Goal: Task Accomplishment & Management: Use online tool/utility

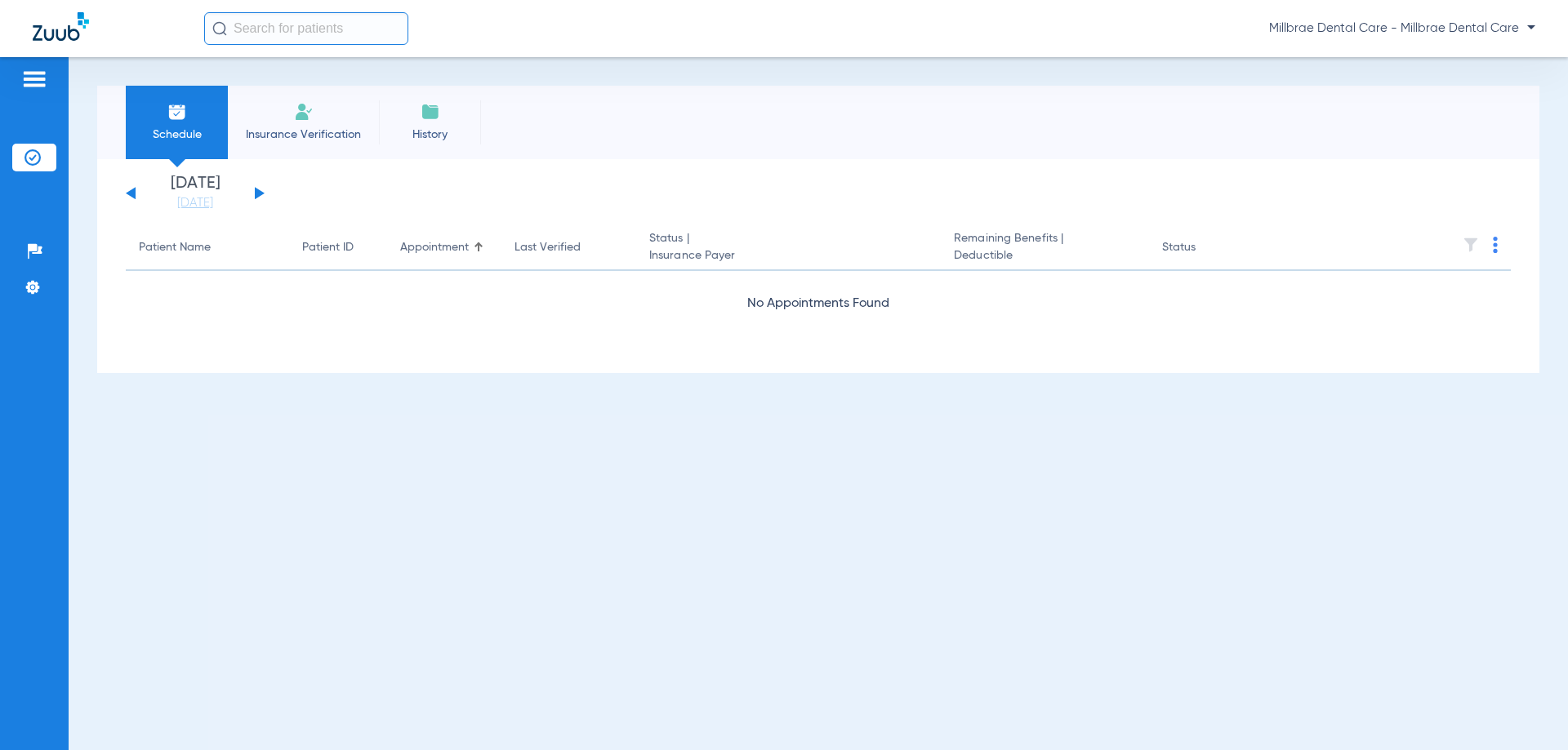
click at [341, 122] on li "Insurance Verification" at bounding box center [304, 123] width 151 height 74
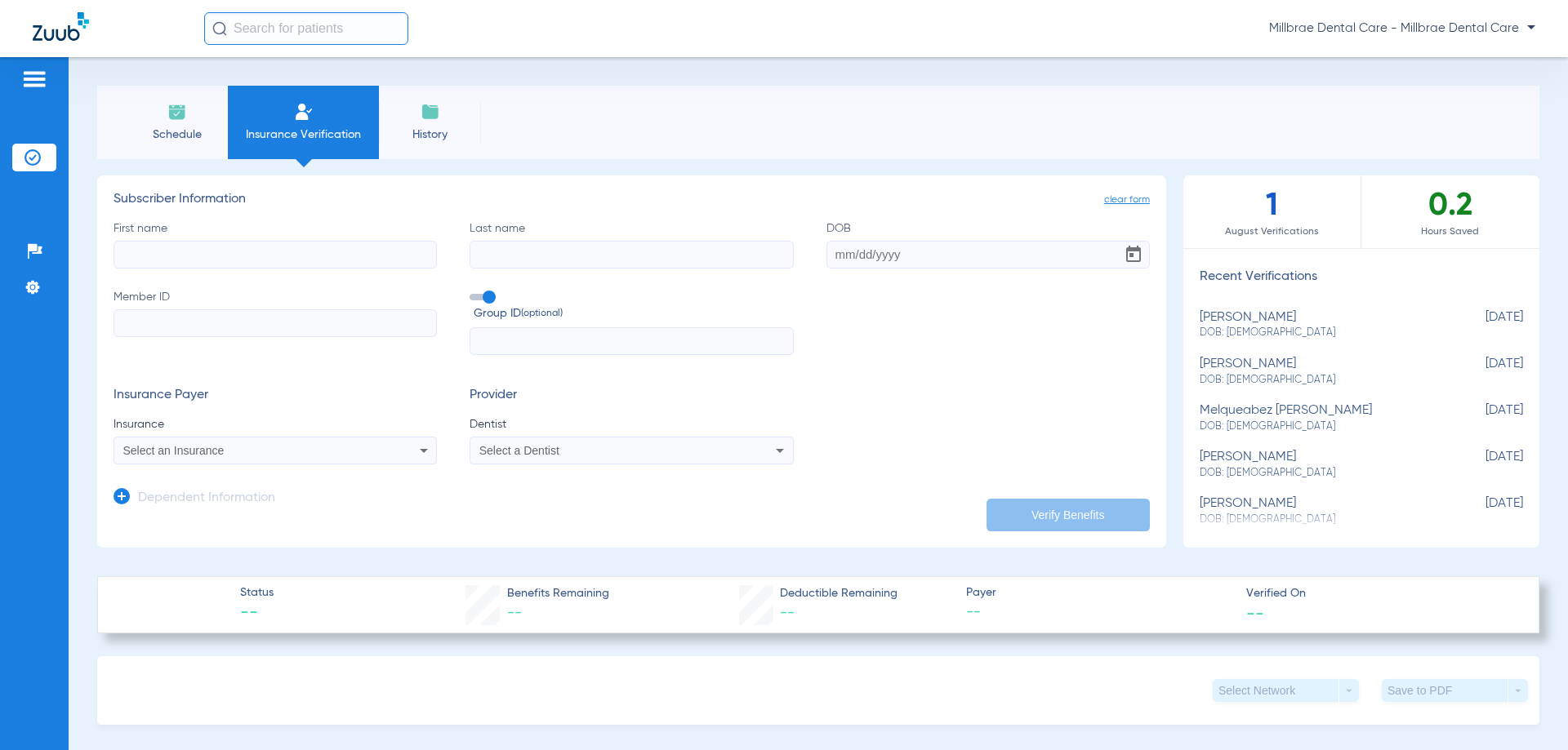
click at [241, 252] on input "First name" at bounding box center [275, 254] width 324 height 27
type input "[PERSON_NAME]"
click at [578, 254] on input "Last name Required" at bounding box center [631, 254] width 324 height 27
click at [505, 250] on input "Co" at bounding box center [631, 254] width 324 height 27
type input "[PERSON_NAME]"
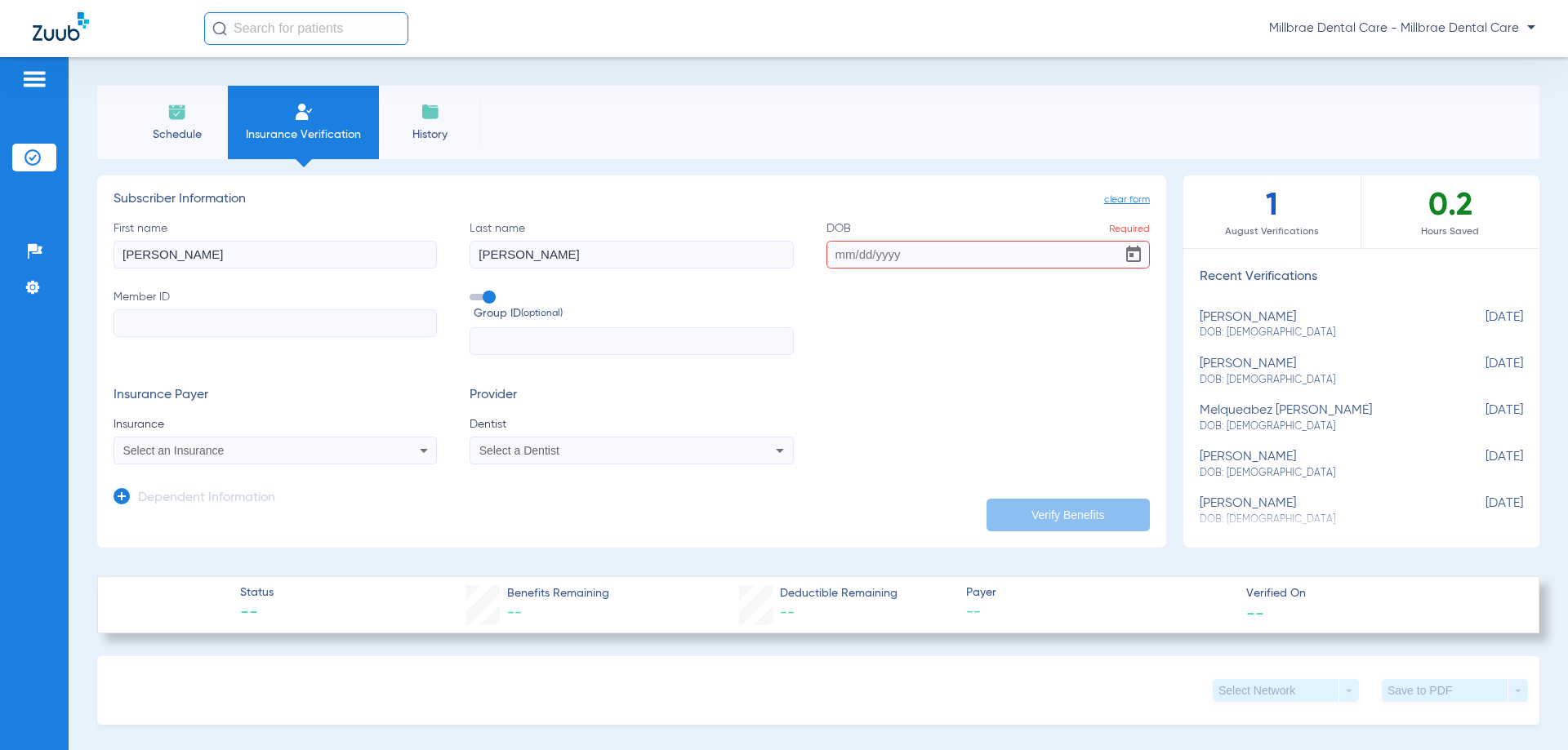
click at [859, 254] on input "DOB Required" at bounding box center [988, 254] width 324 height 27
type input "[DATE]"
click at [295, 337] on label "Member ID" at bounding box center [275, 322] width 324 height 67
click at [295, 337] on input "Member ID" at bounding box center [275, 323] width 324 height 27
click at [296, 329] on input "Member ID" at bounding box center [275, 323] width 324 height 27
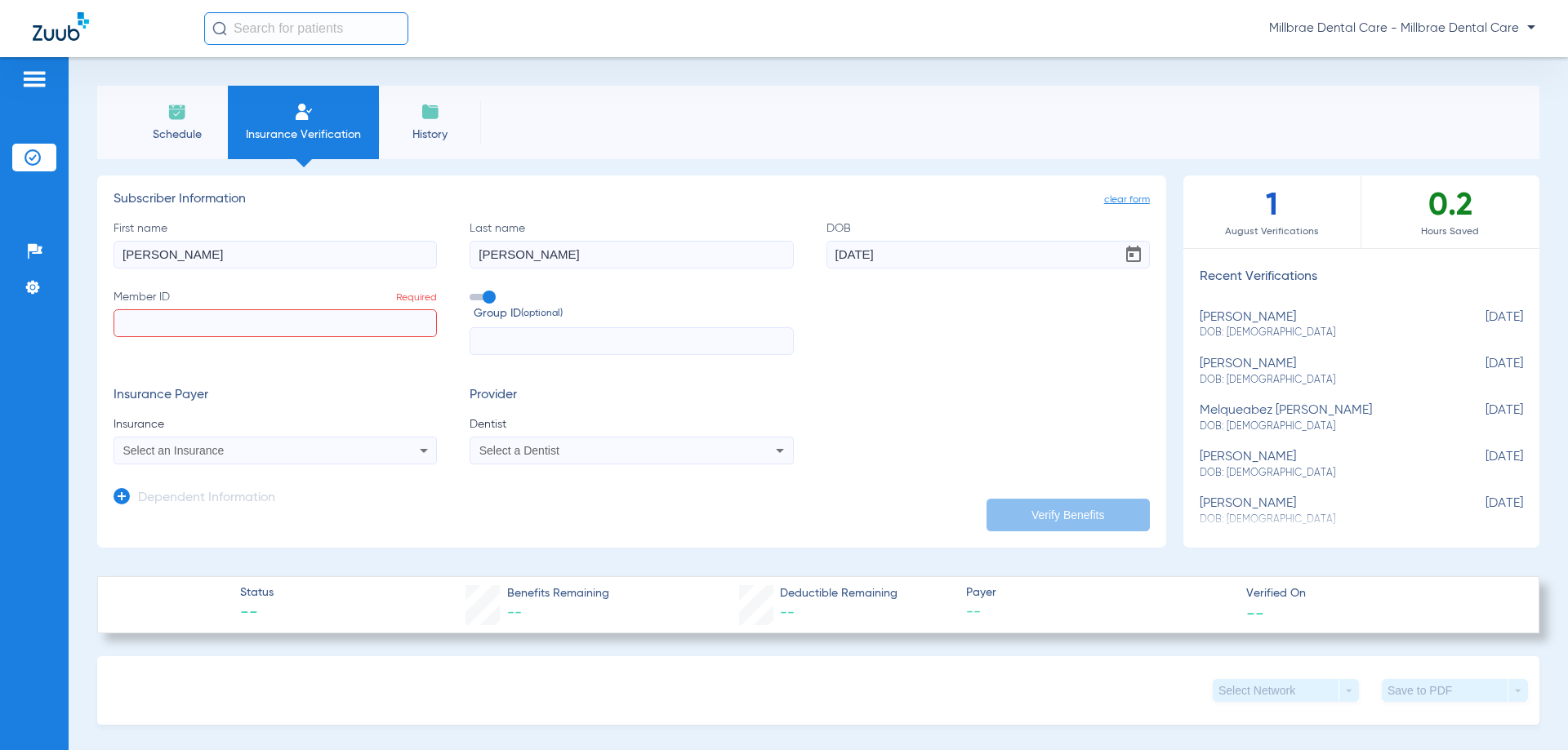
click at [258, 324] on input "Member ID Required" at bounding box center [275, 323] width 324 height 27
type input "913442077"
click at [252, 453] on div "Select an Insurance" at bounding box center [245, 450] width 244 height 11
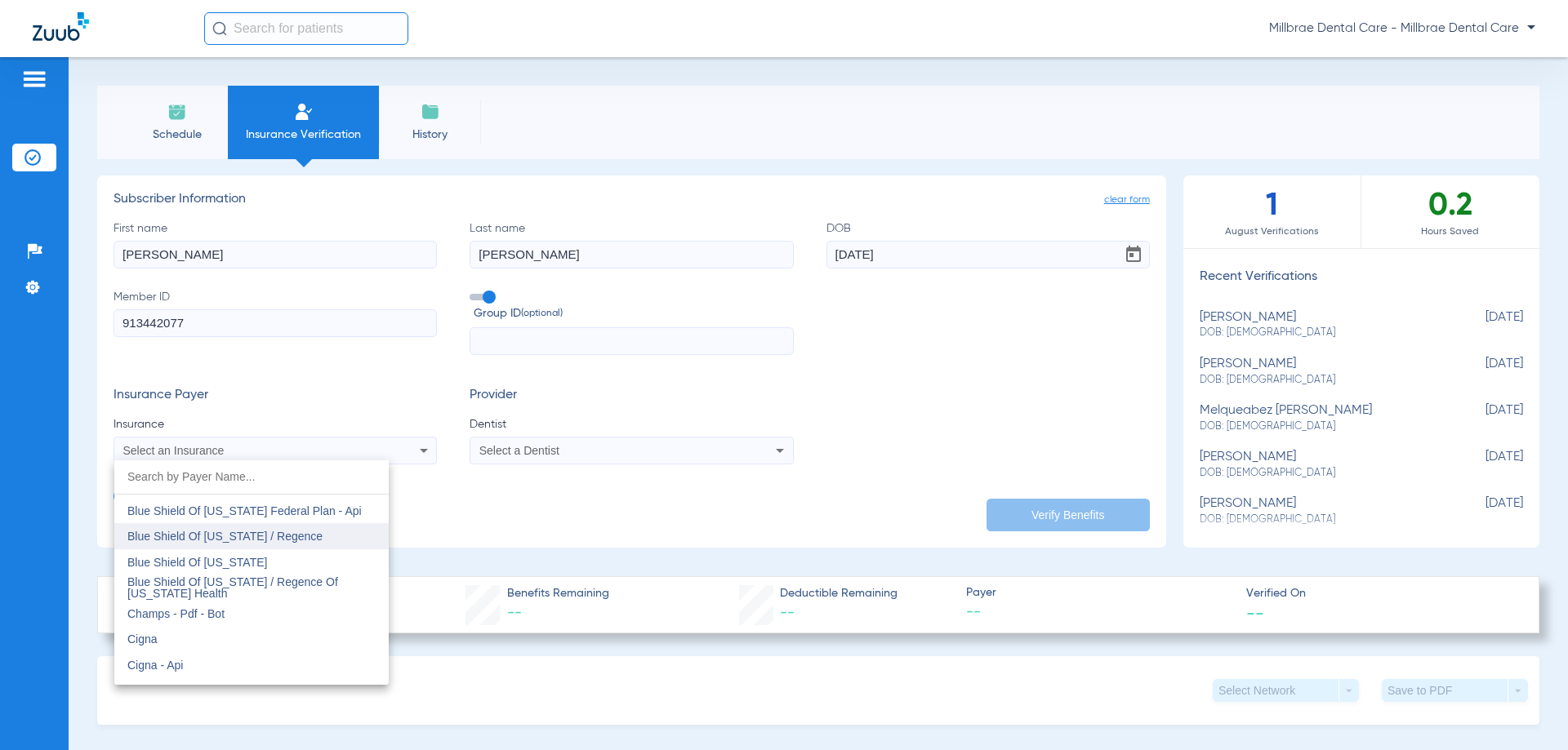
scroll to position [2121, 0]
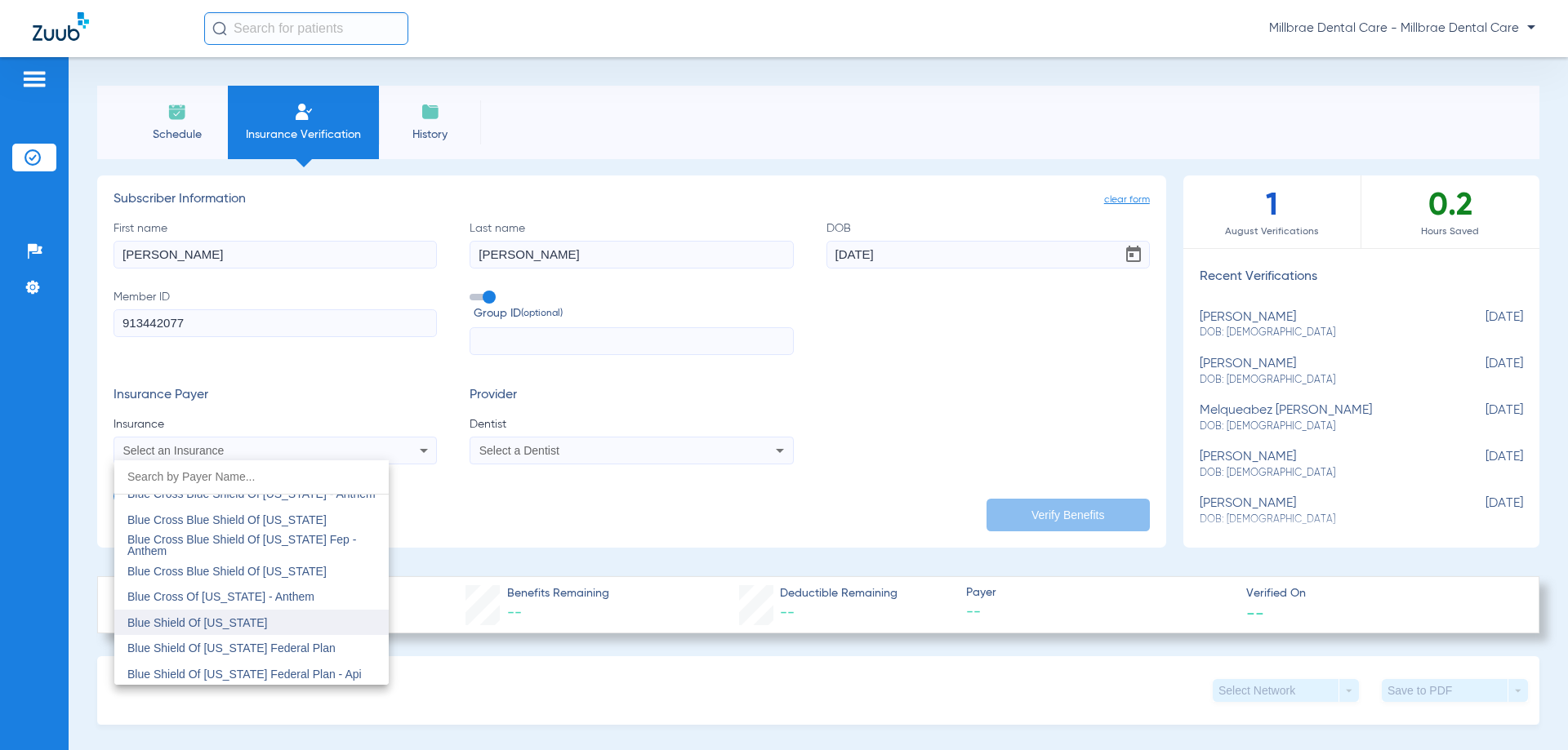
click at [296, 622] on mat-option "Blue Shield Of [US_STATE]" at bounding box center [252, 623] width 274 height 26
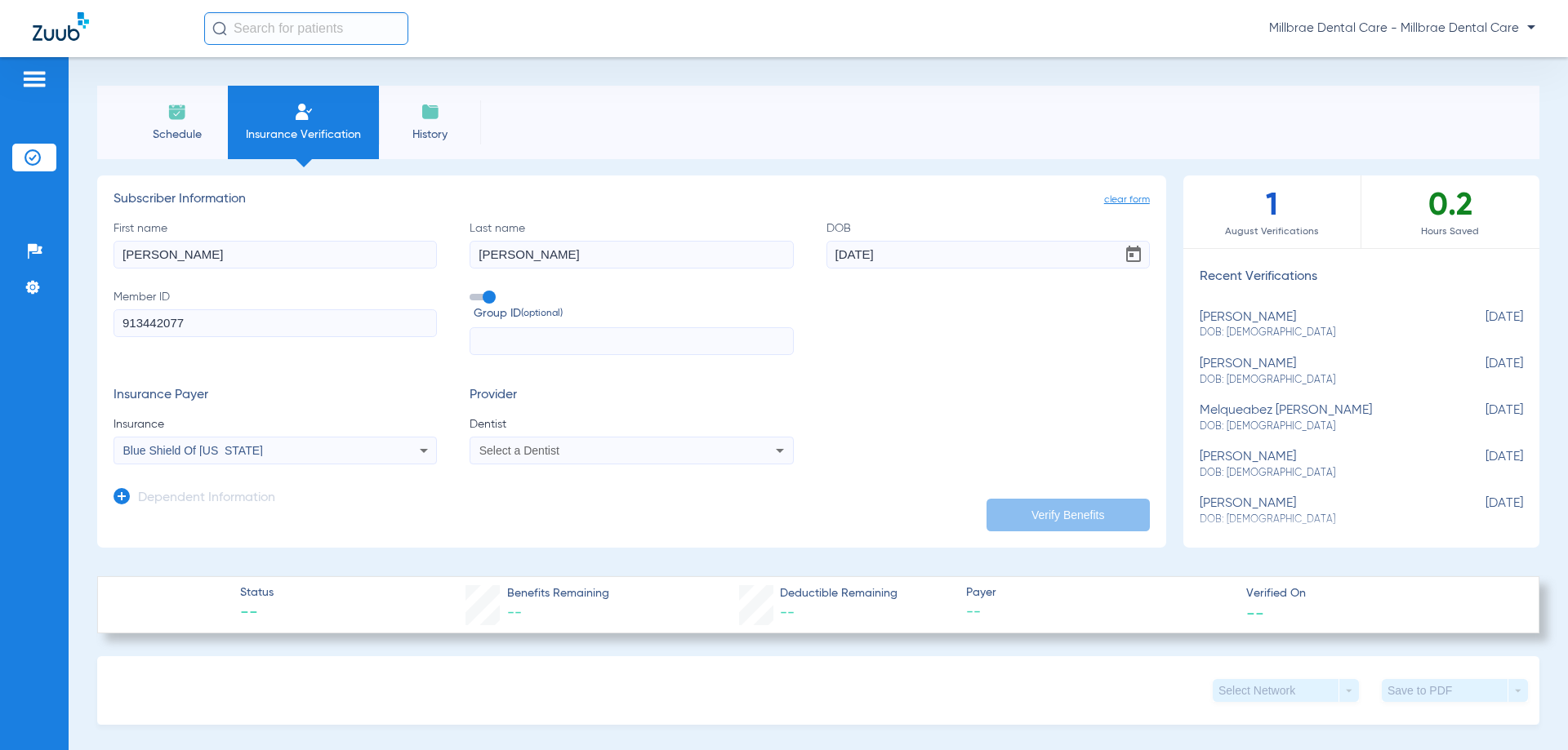
click at [527, 445] on span "Select a Dentist" at bounding box center [519, 450] width 80 height 13
click at [531, 511] on span "[PERSON_NAME]" at bounding box center [528, 508] width 96 height 13
click at [1009, 515] on button "Verify Benefits" at bounding box center [1067, 515] width 164 height 33
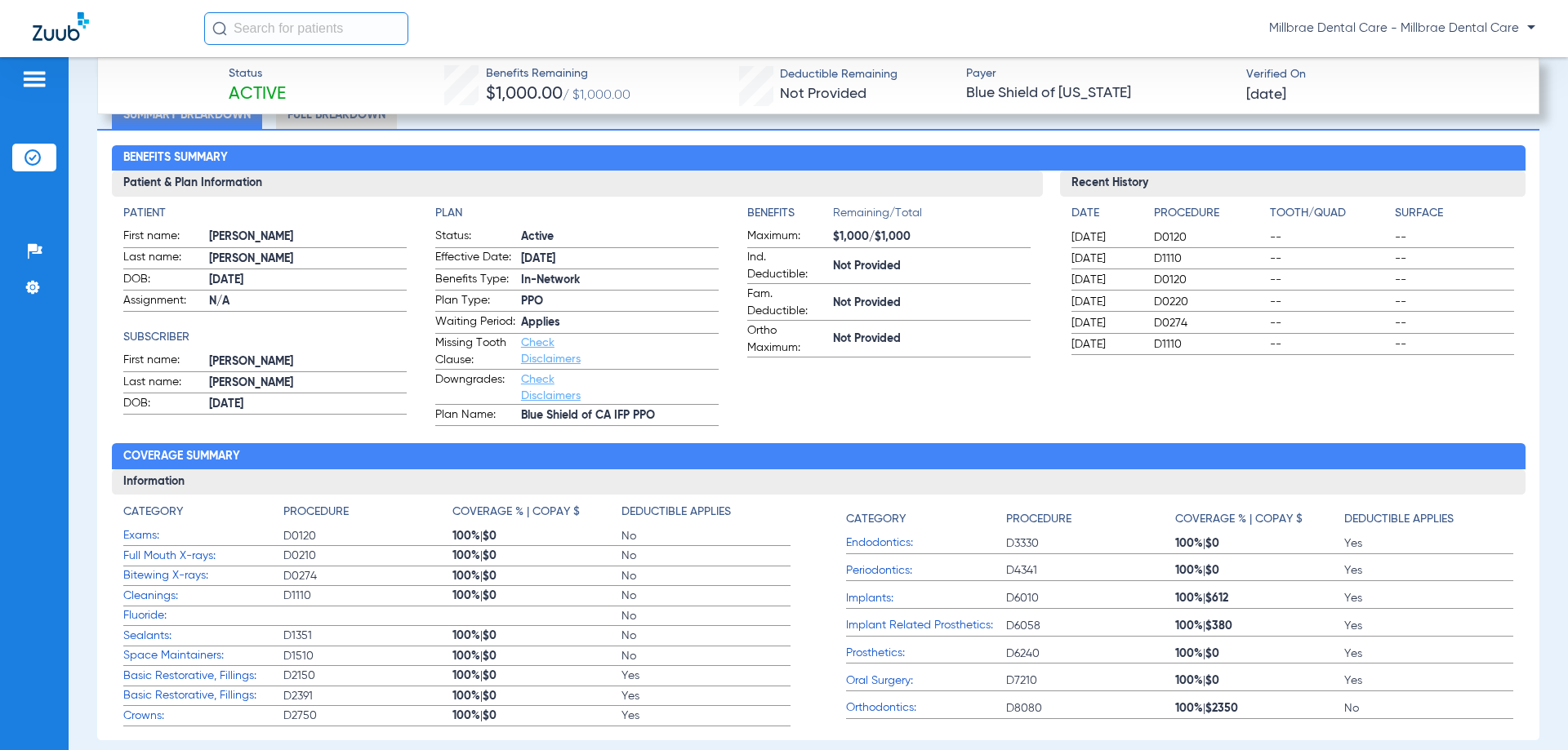
scroll to position [490, 0]
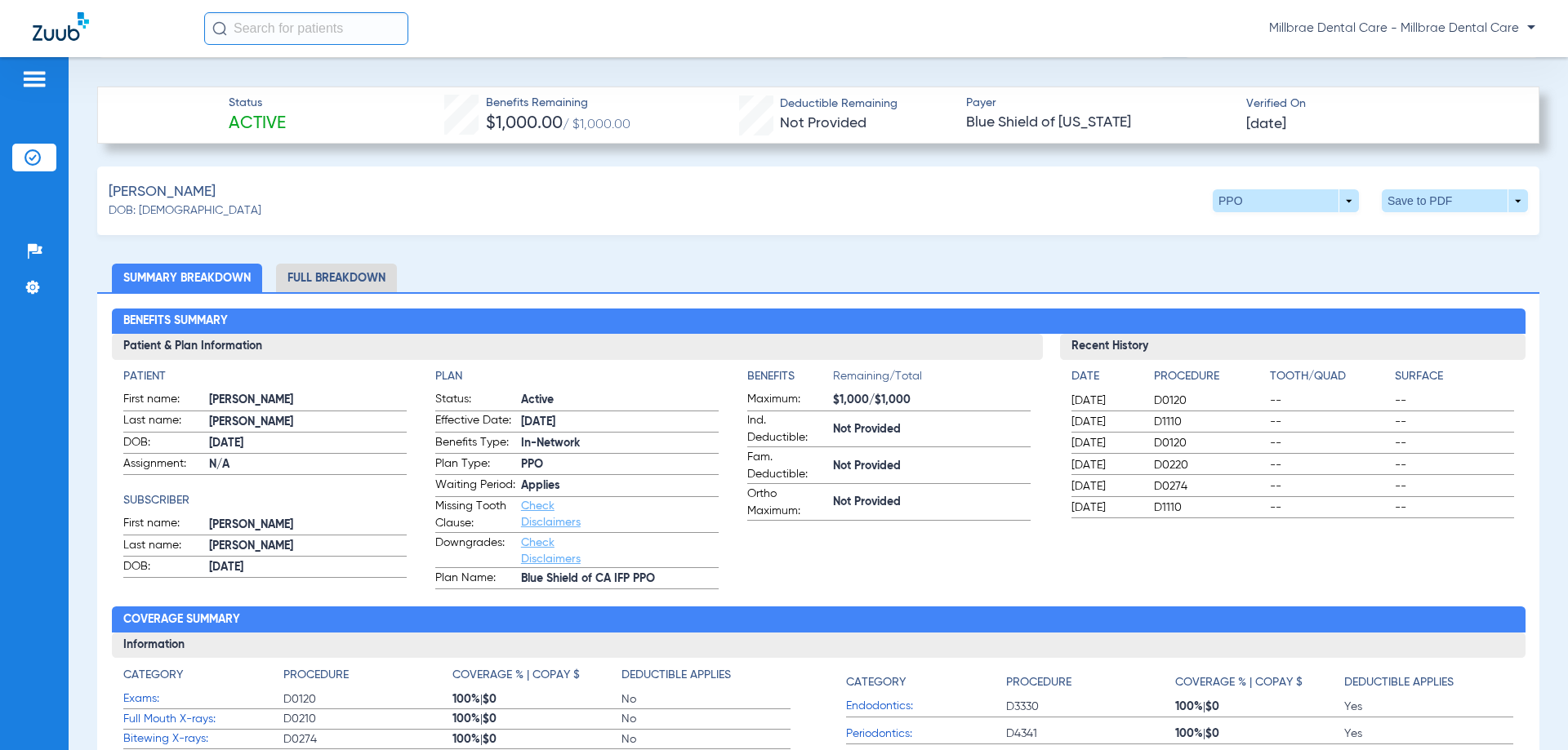
click at [334, 270] on li "Full Breakdown" at bounding box center [337, 278] width 121 height 28
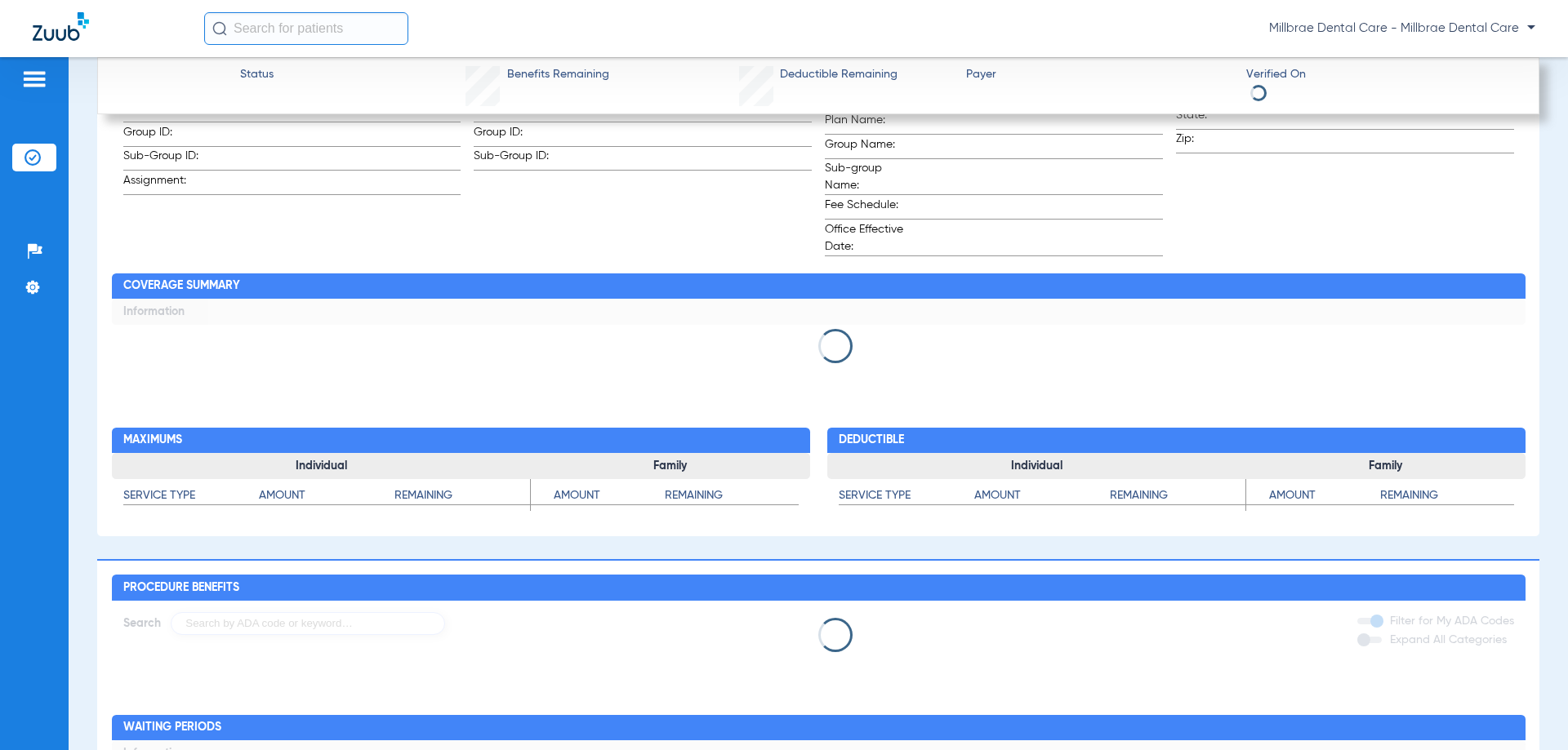
scroll to position [347, 0]
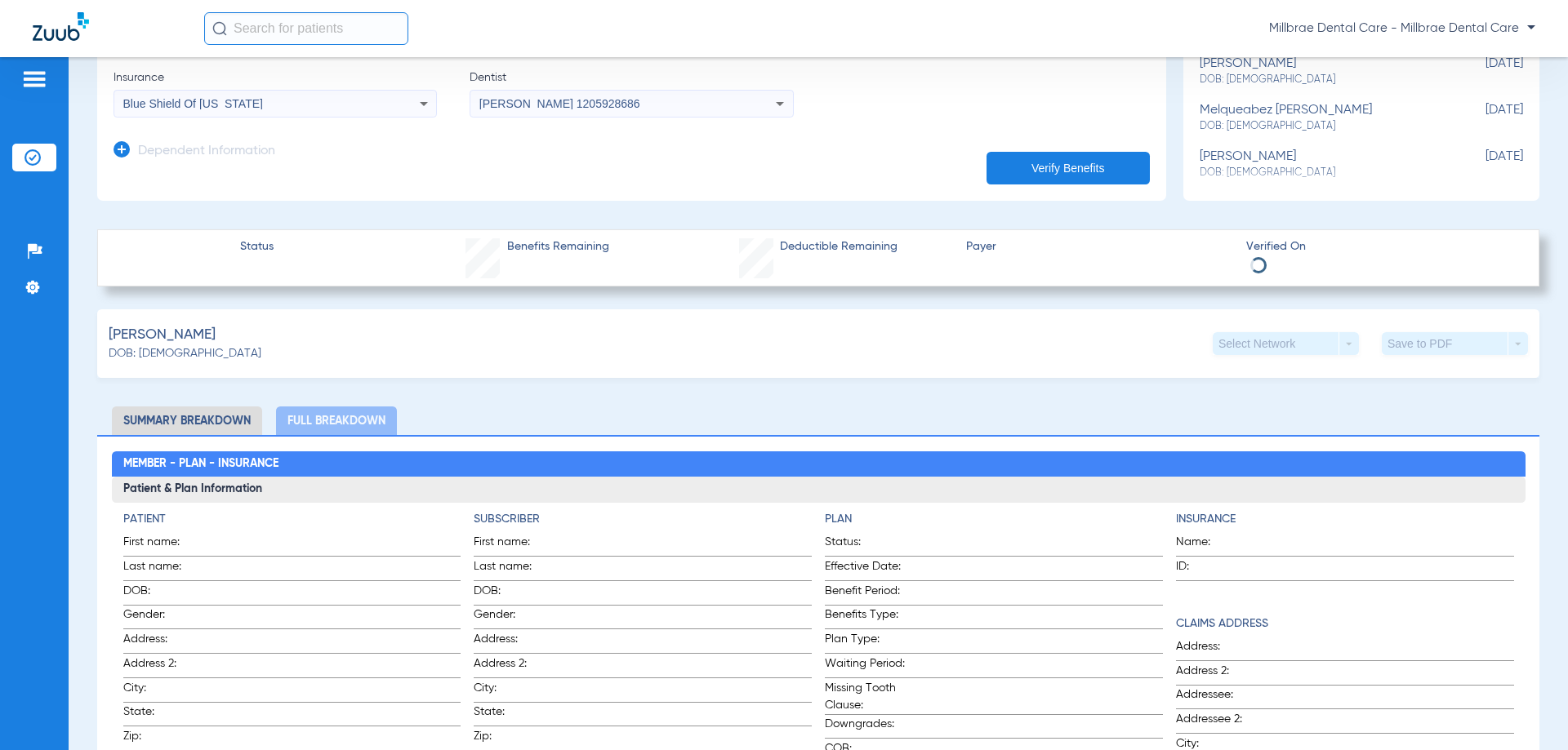
drag, startPoint x: 208, startPoint y: 419, endPoint x: 220, endPoint y: 419, distance: 12.0
click at [209, 419] on li "Summary Breakdown" at bounding box center [186, 421] width 150 height 28
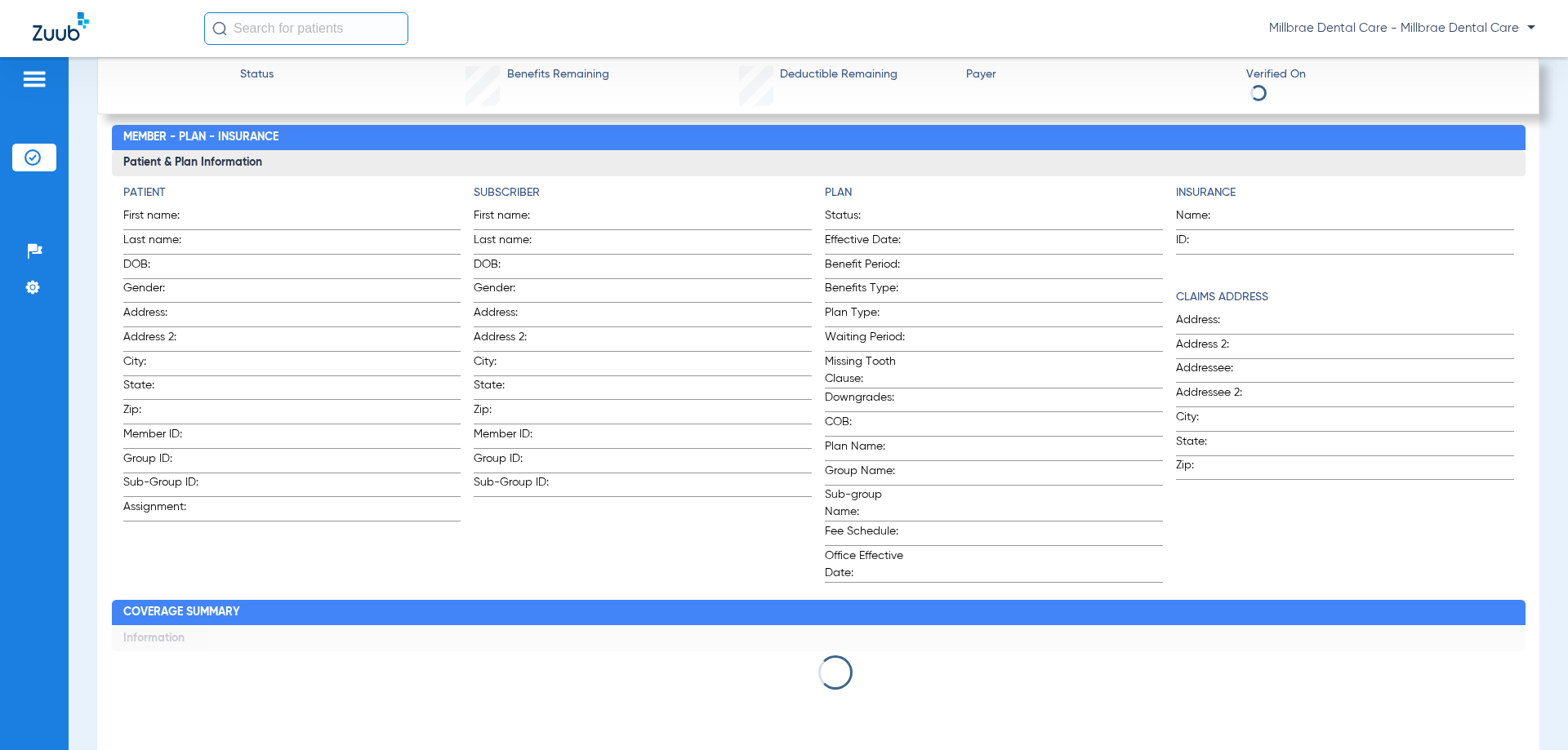
scroll to position [510, 0]
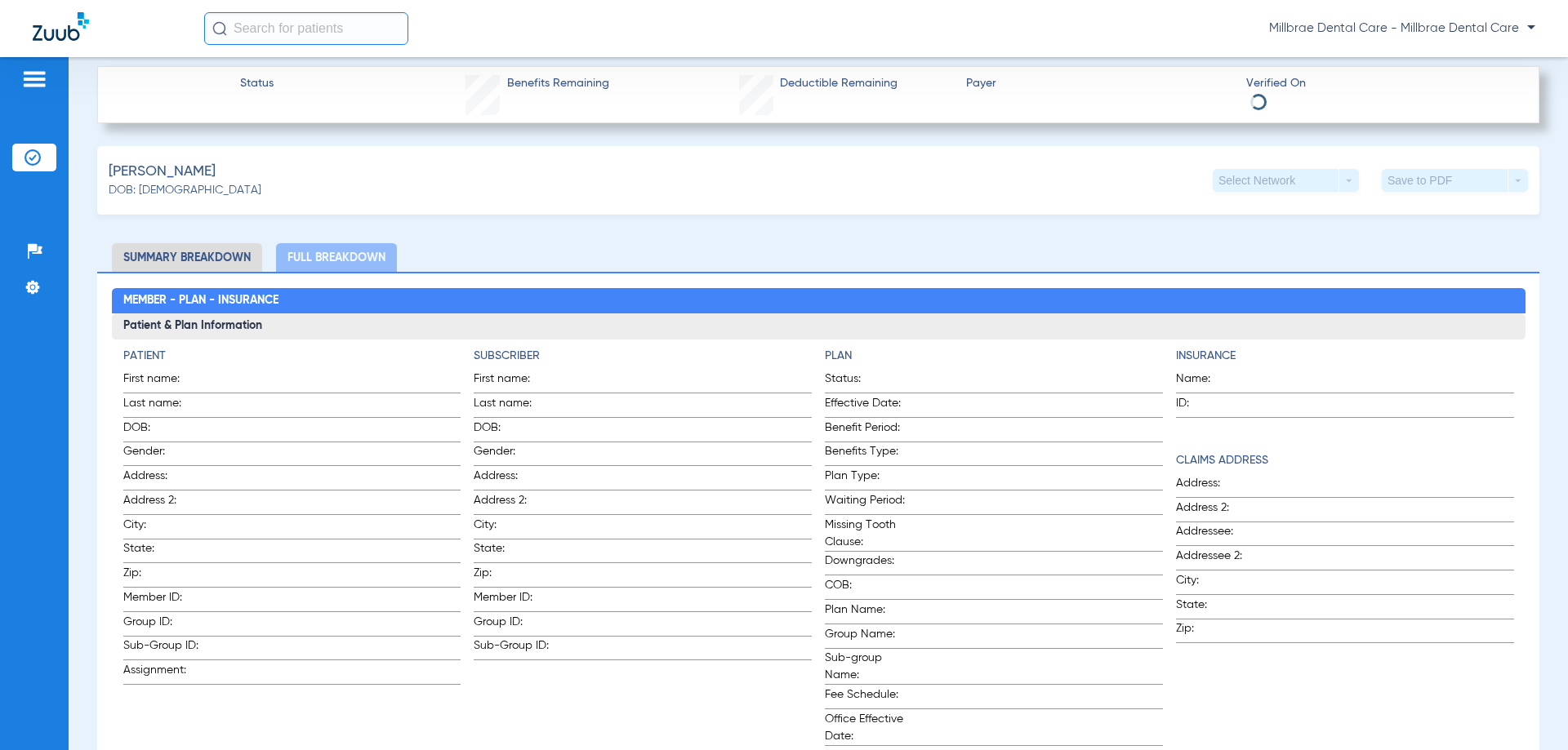
click at [176, 253] on li "Summary Breakdown" at bounding box center [186, 257] width 150 height 28
click at [153, 257] on li "Summary Breakdown" at bounding box center [186, 257] width 150 height 28
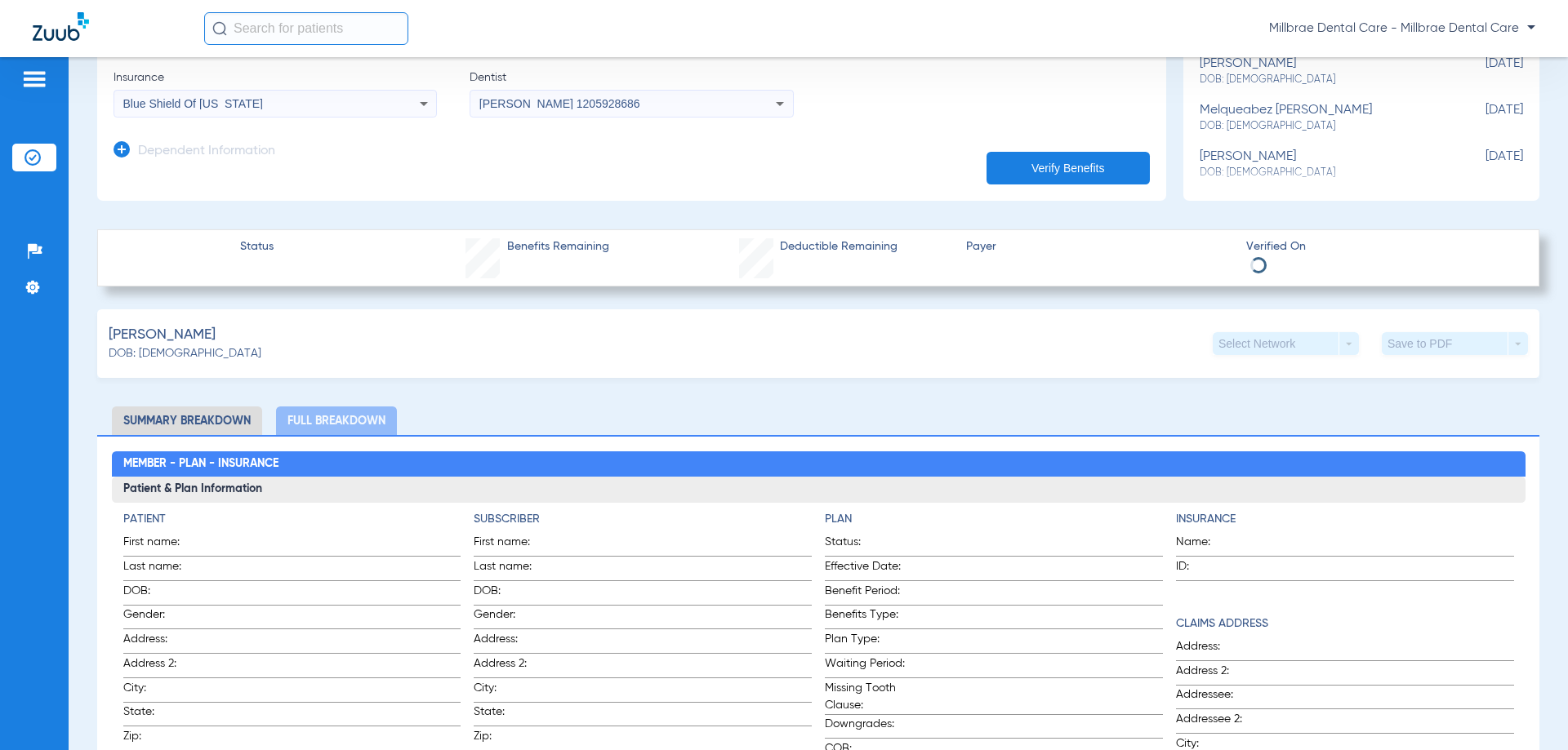
click at [187, 415] on li "Summary Breakdown" at bounding box center [186, 421] width 150 height 28
click at [187, 416] on li "Summary Breakdown" at bounding box center [186, 421] width 150 height 28
click at [147, 418] on li "Summary Breakdown" at bounding box center [186, 421] width 150 height 28
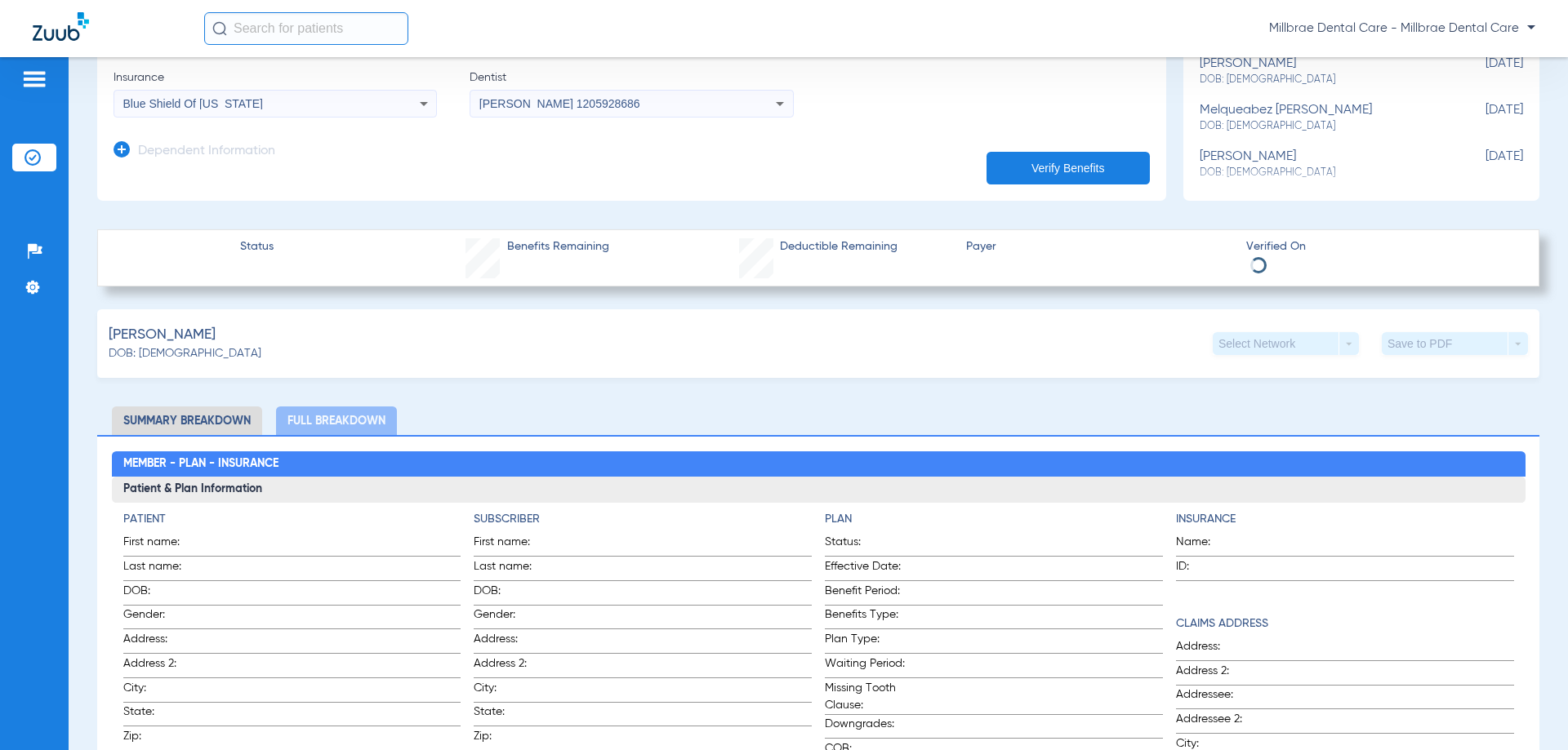
scroll to position [0, 0]
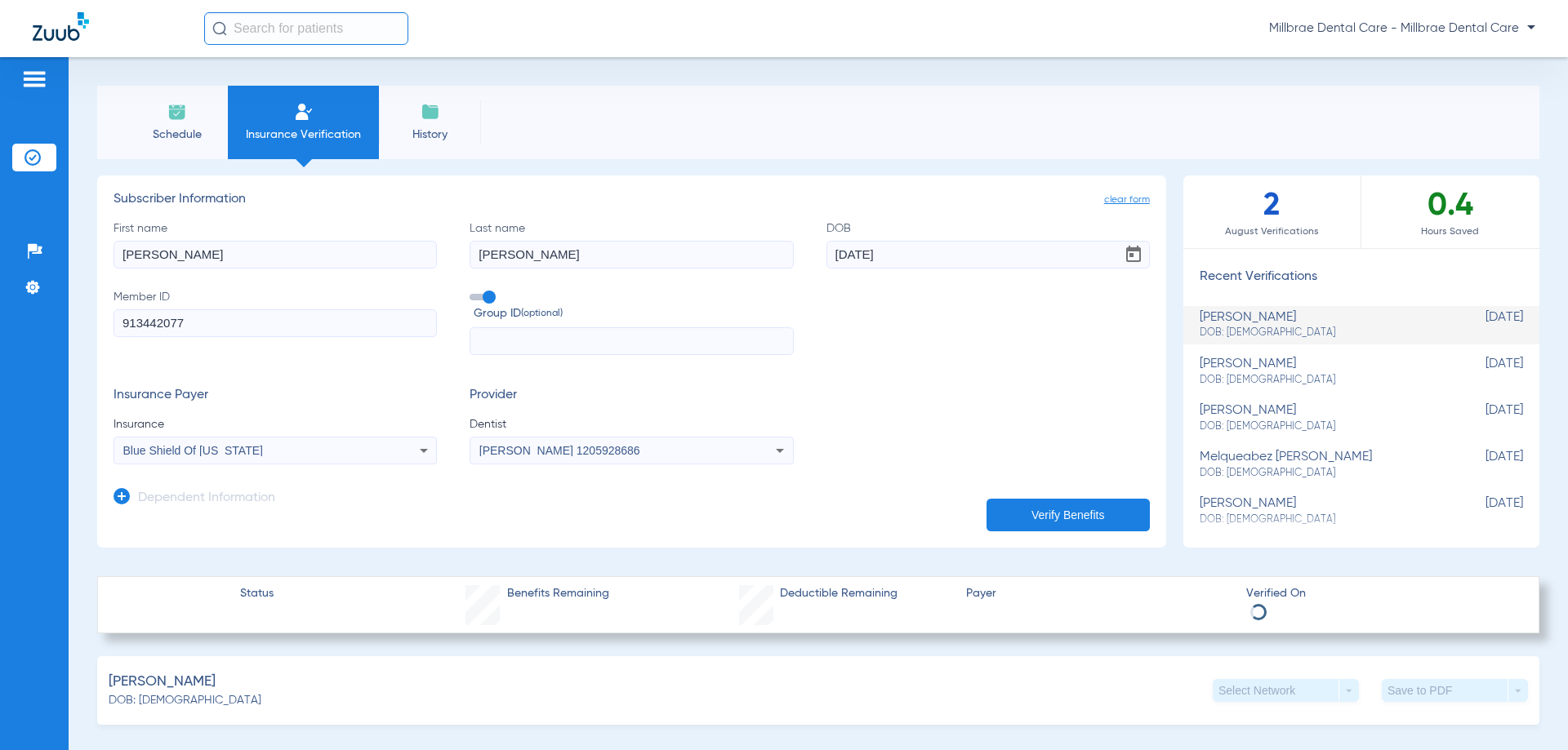
click at [657, 401] on h3 "Provider" at bounding box center [631, 395] width 324 height 16
click at [1220, 333] on span "DOB: [DEMOGRAPHIC_DATA]" at bounding box center [1319, 333] width 241 height 15
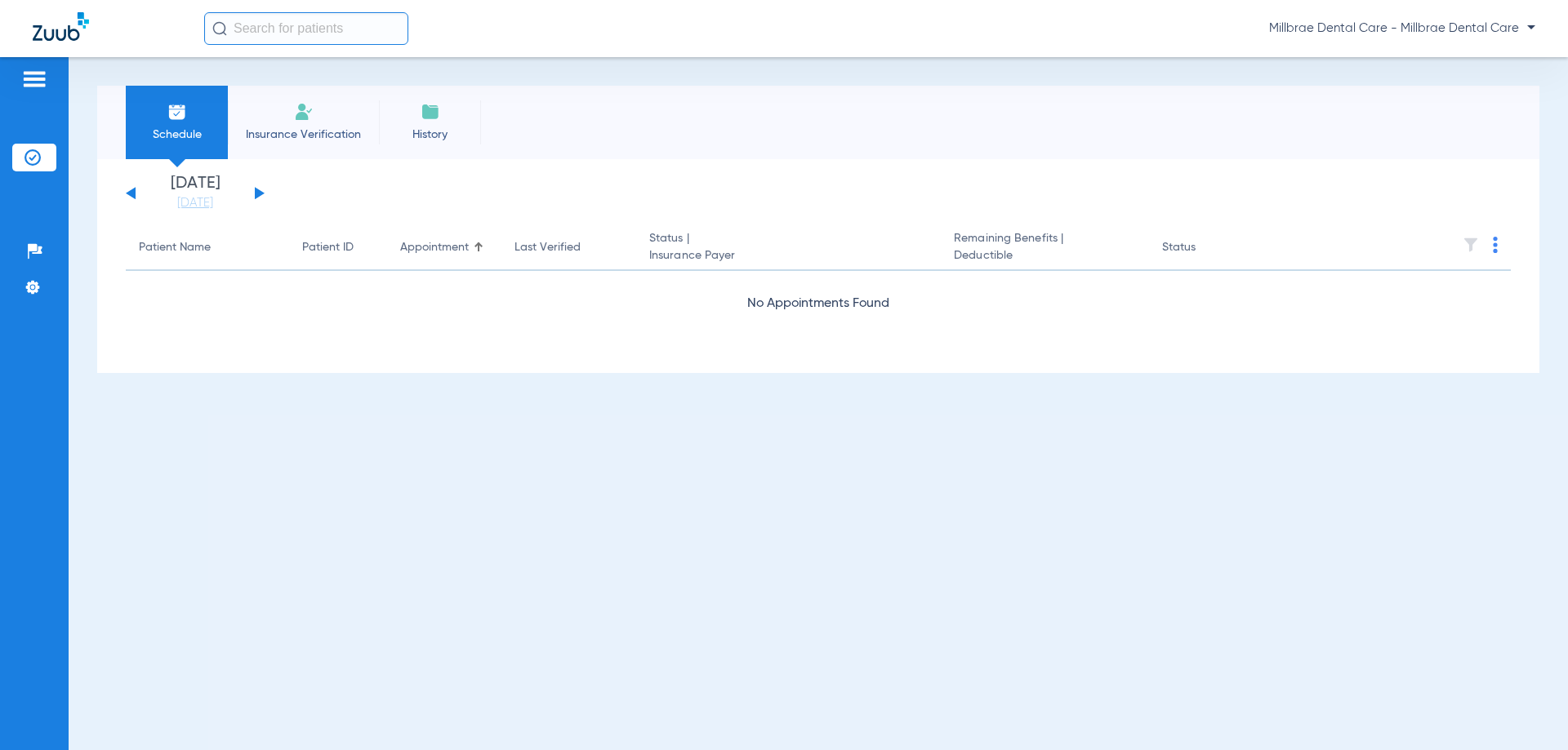
click at [289, 135] on span "Insurance Verification" at bounding box center [304, 134] width 127 height 16
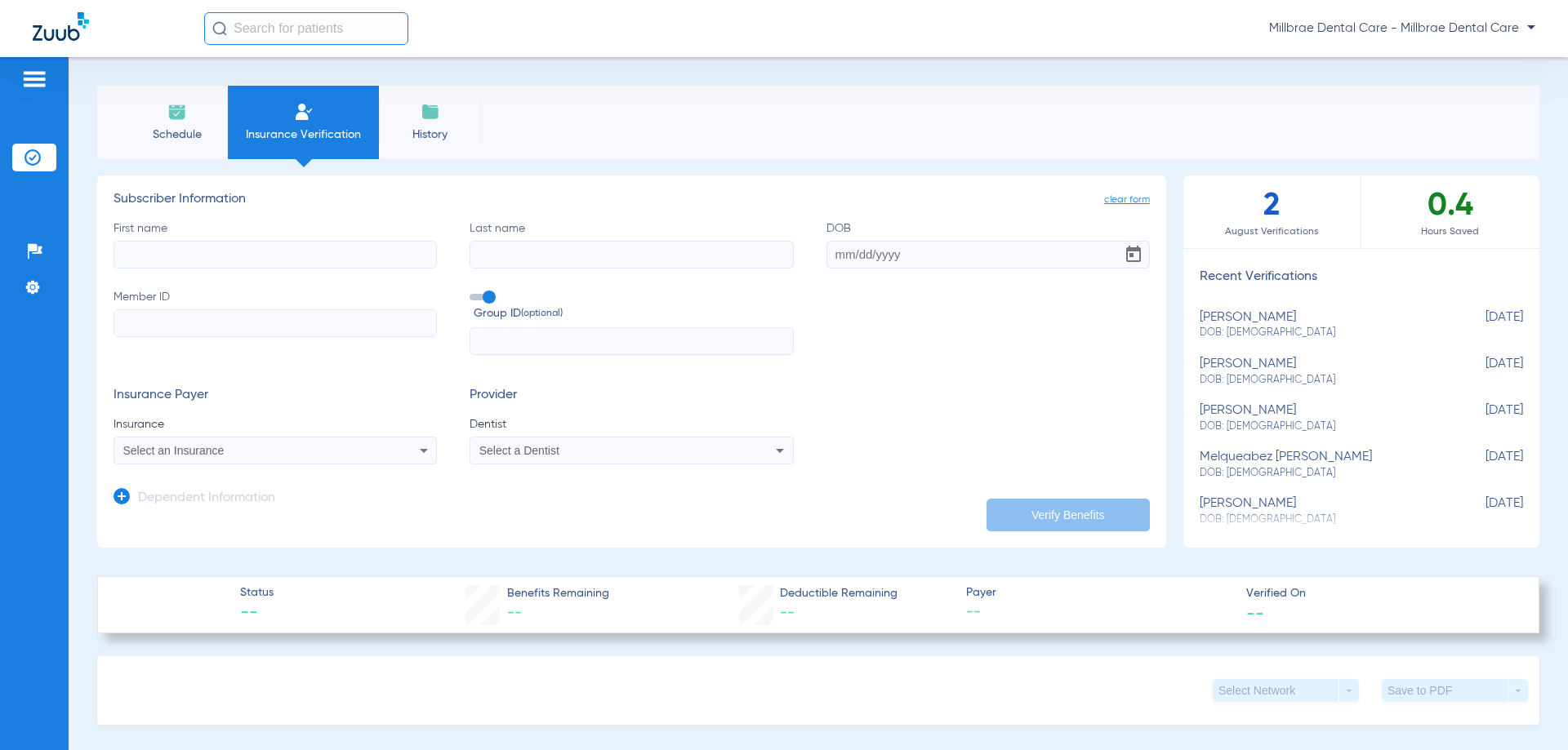
click at [1328, 322] on div "nicole cordero DOB: 03/26/1997" at bounding box center [1319, 325] width 241 height 30
type input "[PERSON_NAME]"
type input "[DATE]"
type input "913442077"
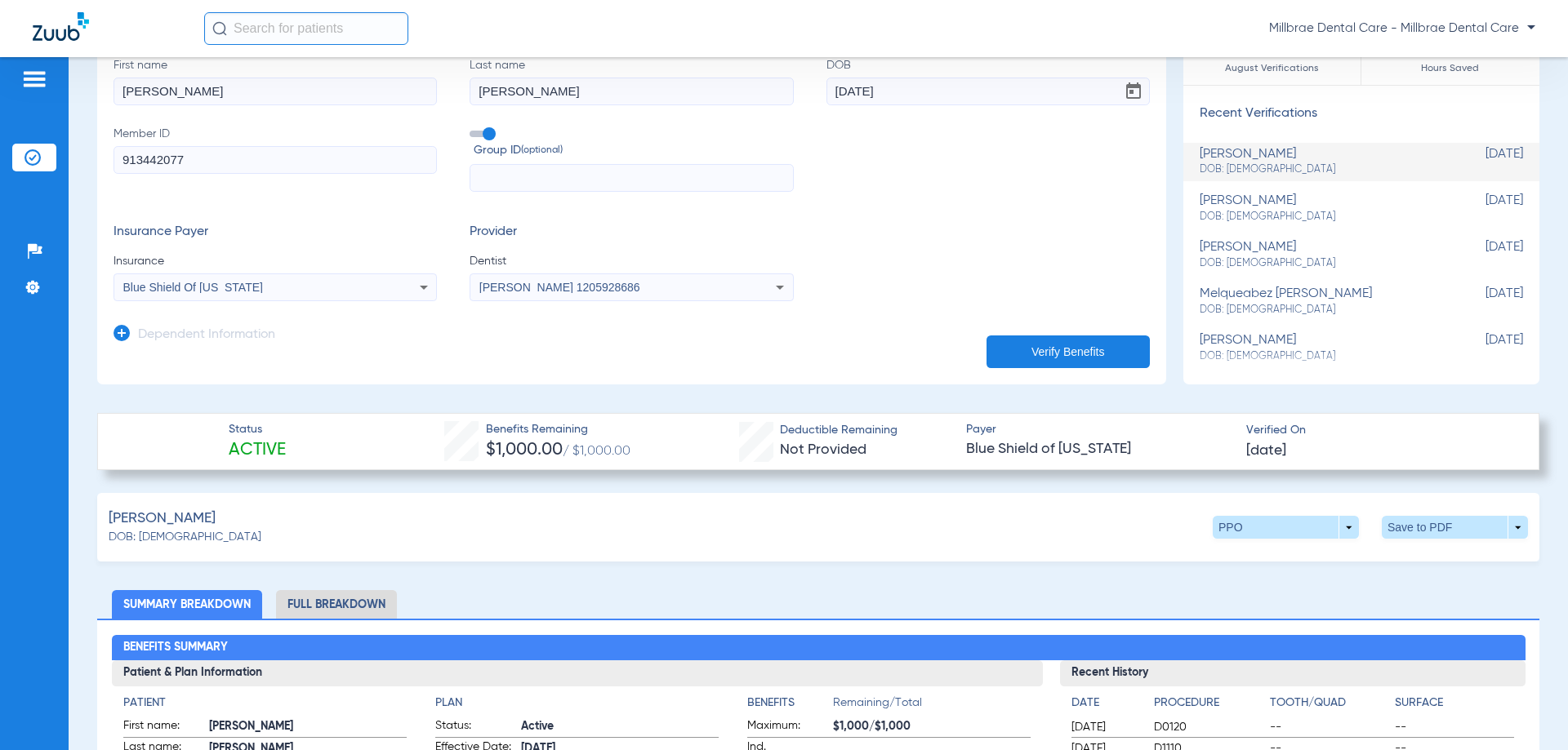
scroll to position [326, 0]
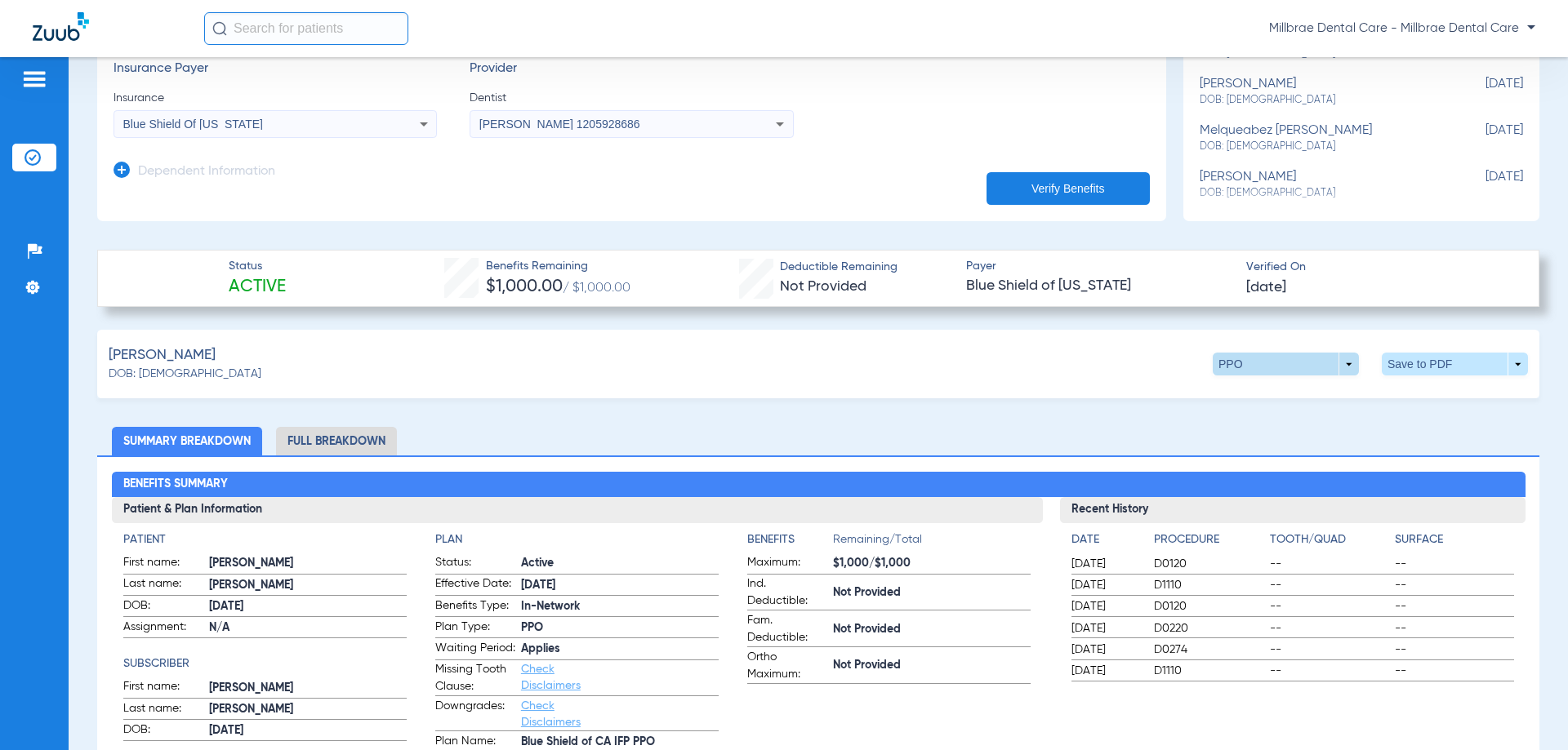
click at [1250, 358] on span at bounding box center [1285, 364] width 146 height 23
click at [1261, 434] on button "Out of Network" at bounding box center [1252, 427] width 102 height 33
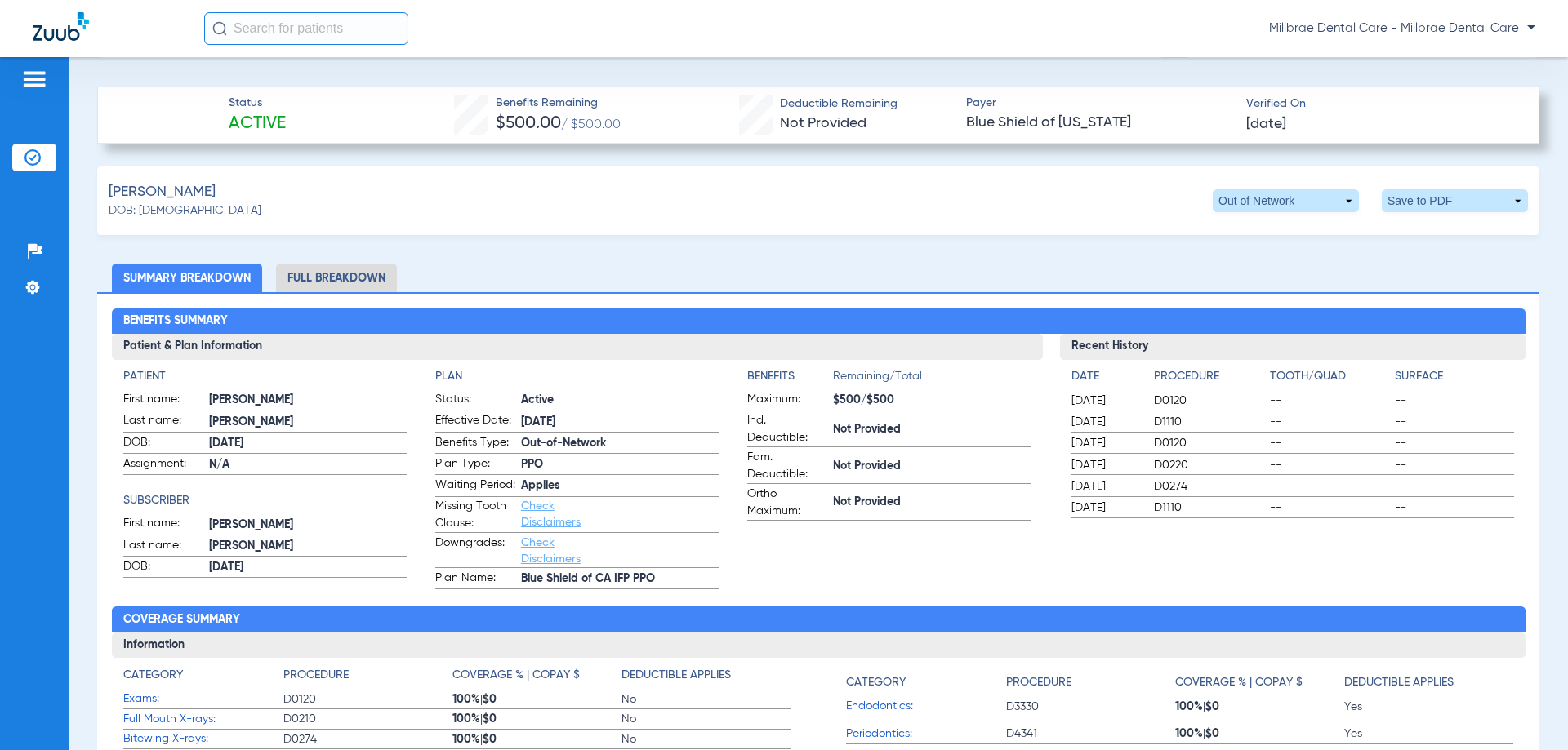
drag, startPoint x: 662, startPoint y: 592, endPoint x: 518, endPoint y: 591, distance: 144.0
click at [512, 590] on label "Plan Name: Blue Shield of CA IFP PPO" at bounding box center [576, 580] width 283 height 21
click at [598, 587] on span "Blue Shield of CA IFP PPO" at bounding box center [619, 579] width 198 height 17
drag, startPoint x: 669, startPoint y: 592, endPoint x: 433, endPoint y: 597, distance: 236.1
click at [435, 590] on label "Plan Name: Blue Shield of CA IFP PPO" at bounding box center [576, 580] width 283 height 21
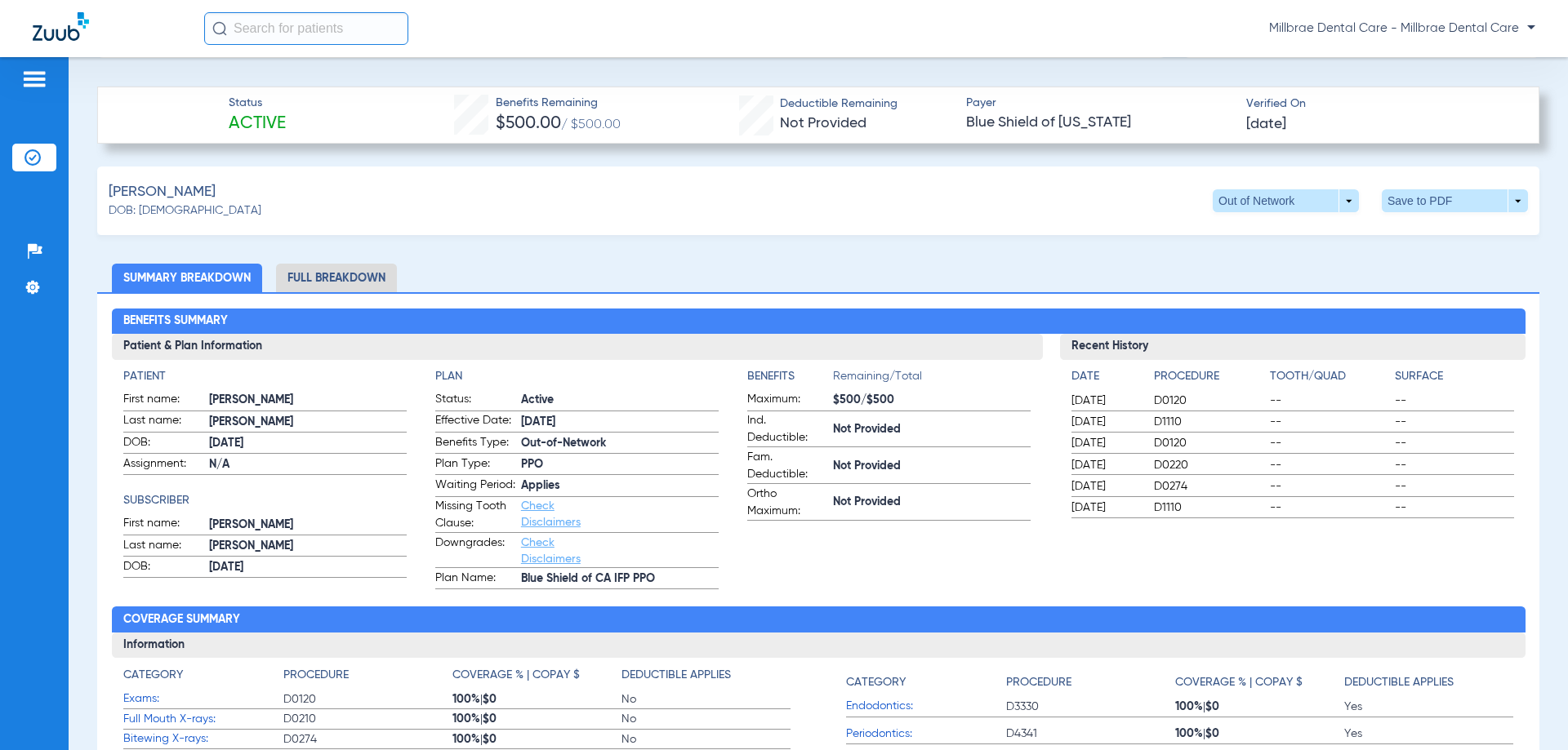
copy label "Plan Name: Blue Shield of CA IFP PPO"
click at [1507, 200] on span at bounding box center [1454, 201] width 146 height 23
click at [1326, 232] on span "Save to PDF" at bounding box center [1320, 232] width 64 height 11
click at [1501, 202] on span at bounding box center [1454, 201] width 146 height 23
click at [1461, 246] on div "insert_drive_file Save to PDF" at bounding box center [1378, 230] width 274 height 39
